Goal: Find contact information: Obtain details needed to contact an individual or organization

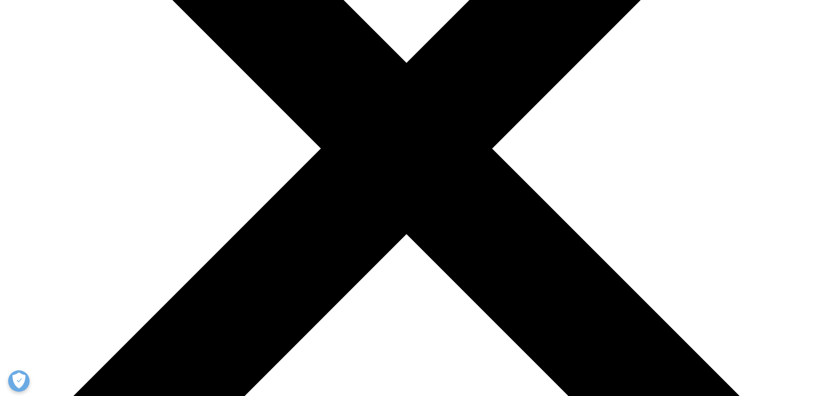
scroll to position [257, 0]
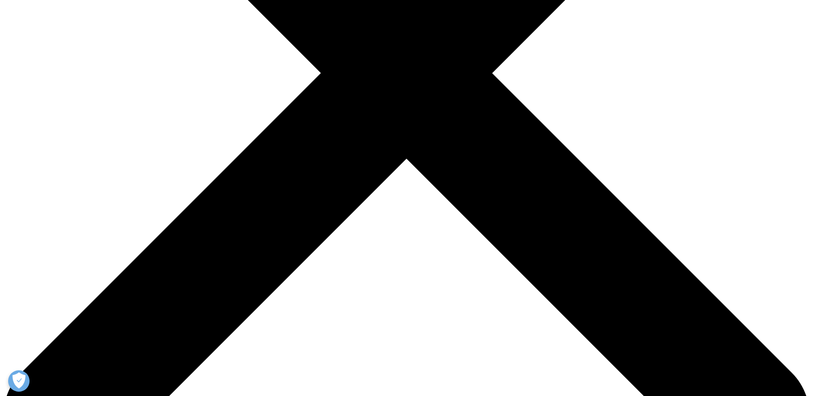
scroll to position [343, 0]
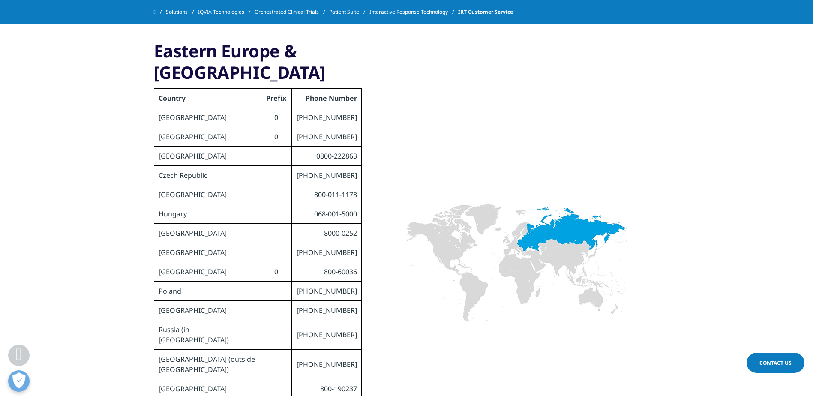
click at [768, 373] on div "Contact Us" at bounding box center [776, 364] width 58 height 22
click at [768, 364] on span "Contact Us" at bounding box center [775, 362] width 32 height 7
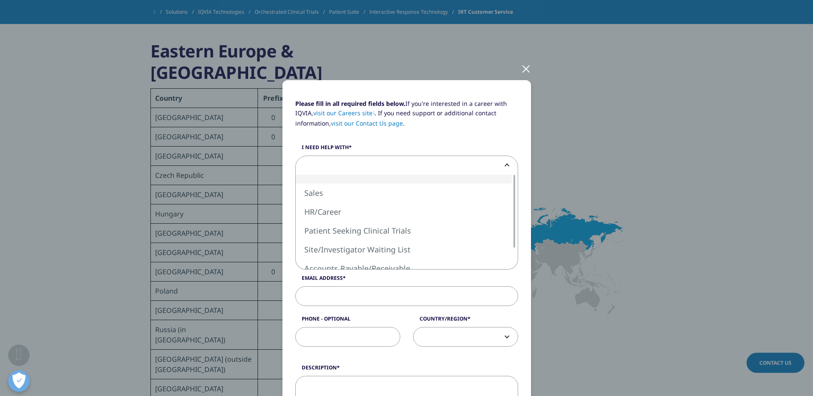
click at [388, 168] on span at bounding box center [407, 166] width 222 height 20
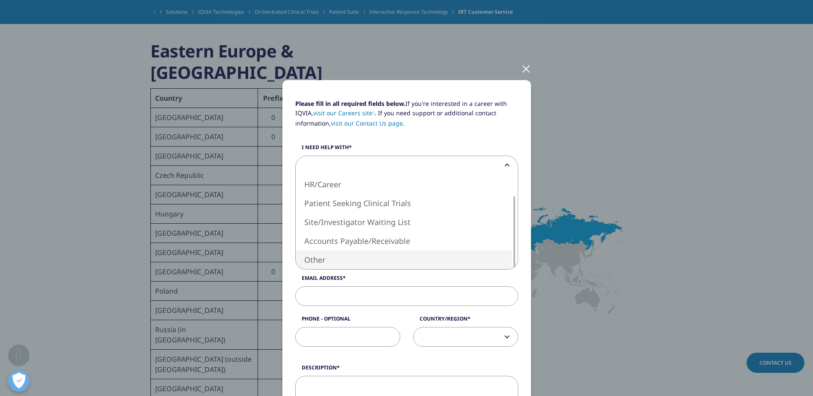
select select "Other"
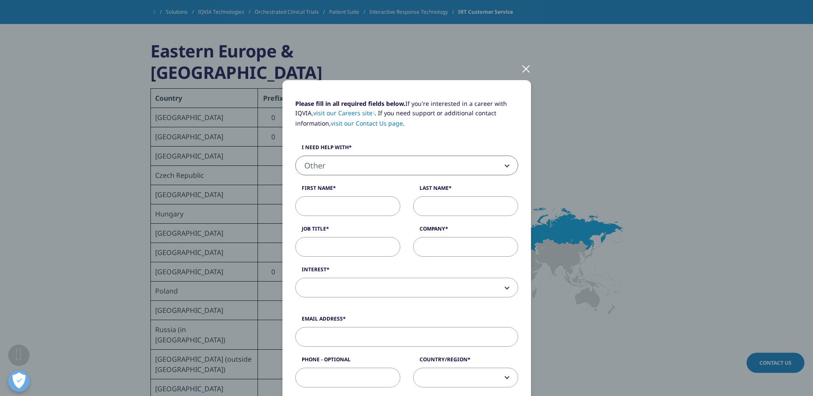
click at [324, 207] on input "First Name" at bounding box center [347, 206] width 105 height 20
type input "M"
type input "d"
type input "Maïté"
type input "de"
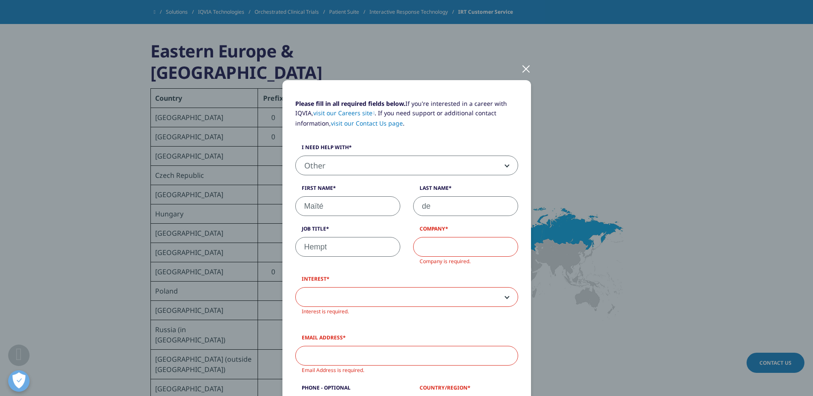
type input "Hempt"
click at [445, 208] on input "de" at bounding box center [465, 206] width 105 height 20
type input "de Hemptinne"
type input "CRA"
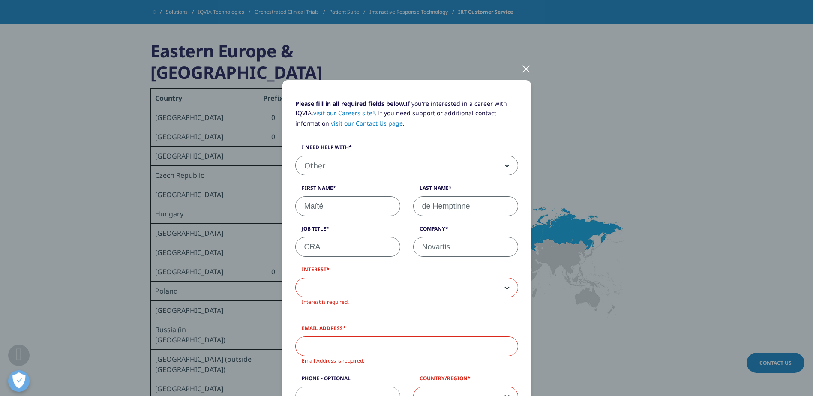
type input "Novartis"
click at [409, 300] on span "Interest is required." at bounding box center [406, 301] width 223 height 9
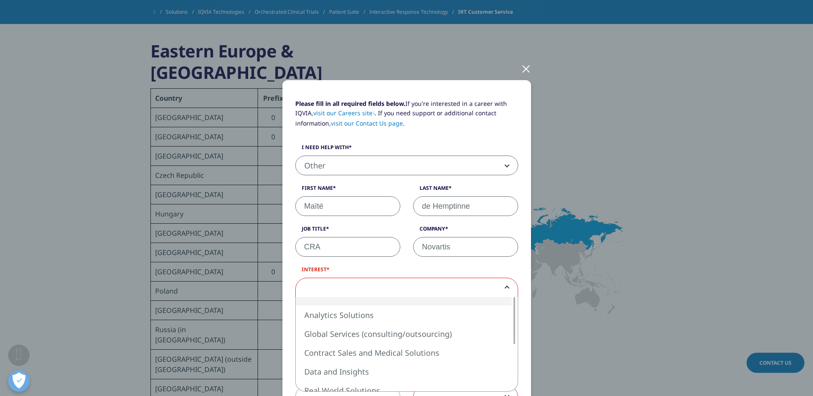
click at [409, 294] on span at bounding box center [407, 288] width 222 height 20
